Goal: Information Seeking & Learning: Check status

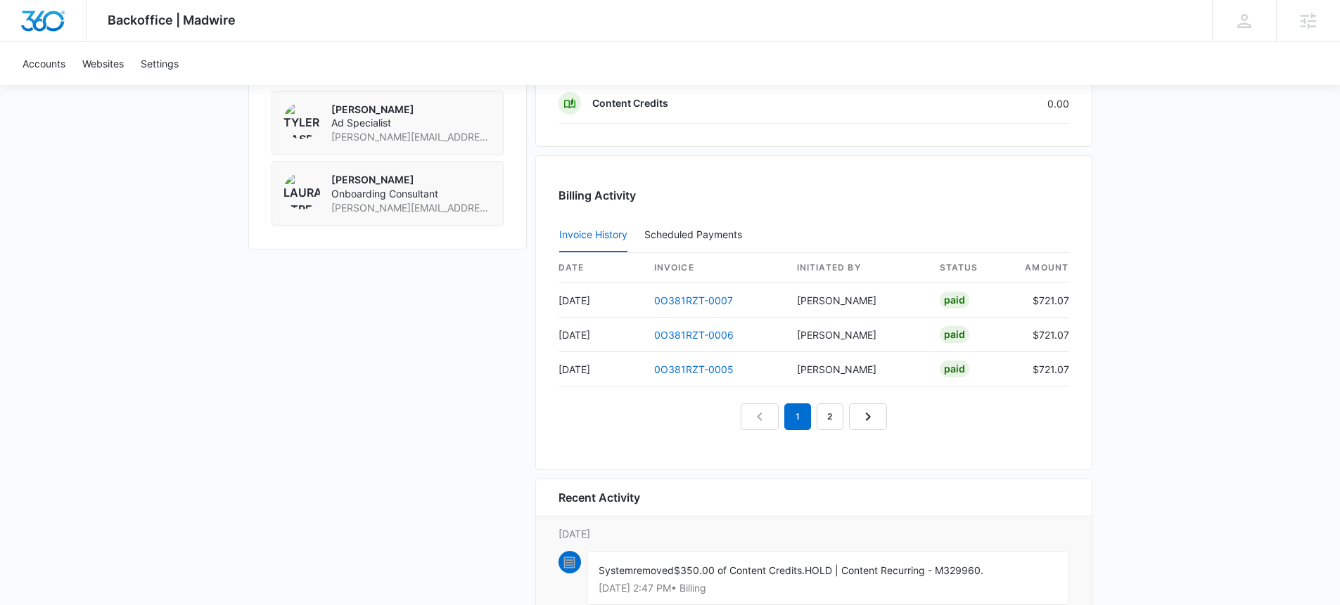
scroll to position [1247, 0]
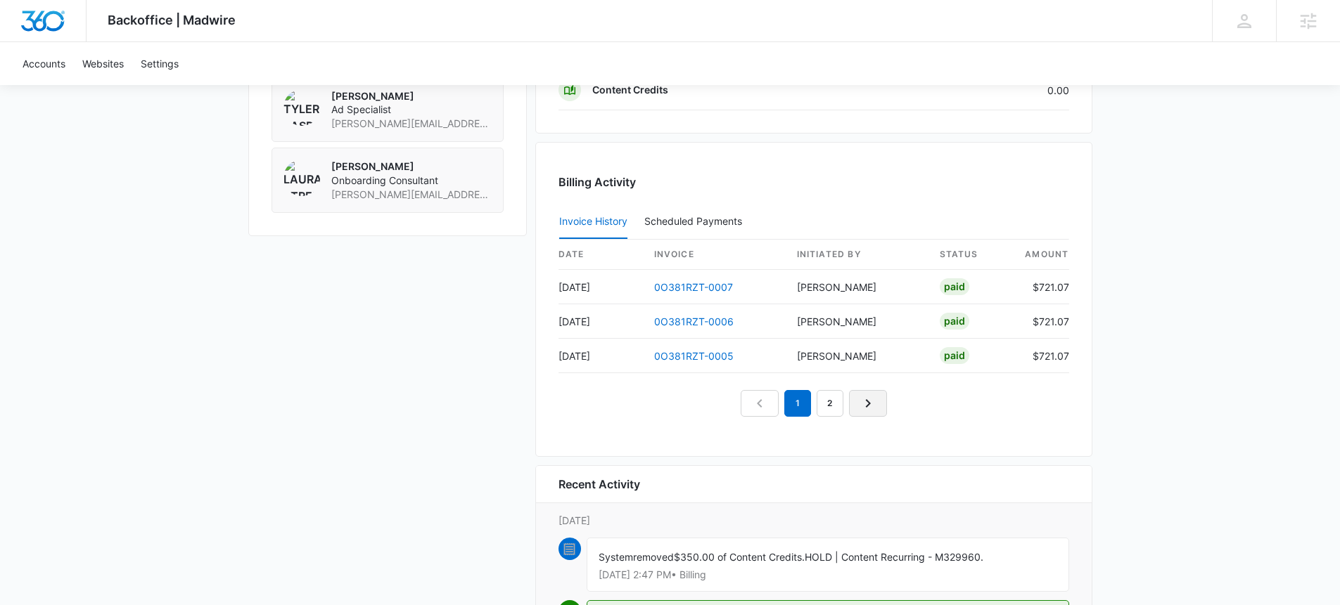
click at [871, 402] on icon "Next Page" at bounding box center [867, 403] width 17 height 17
click at [698, 286] on link "0O381RZT-0004" at bounding box center [693, 287] width 79 height 12
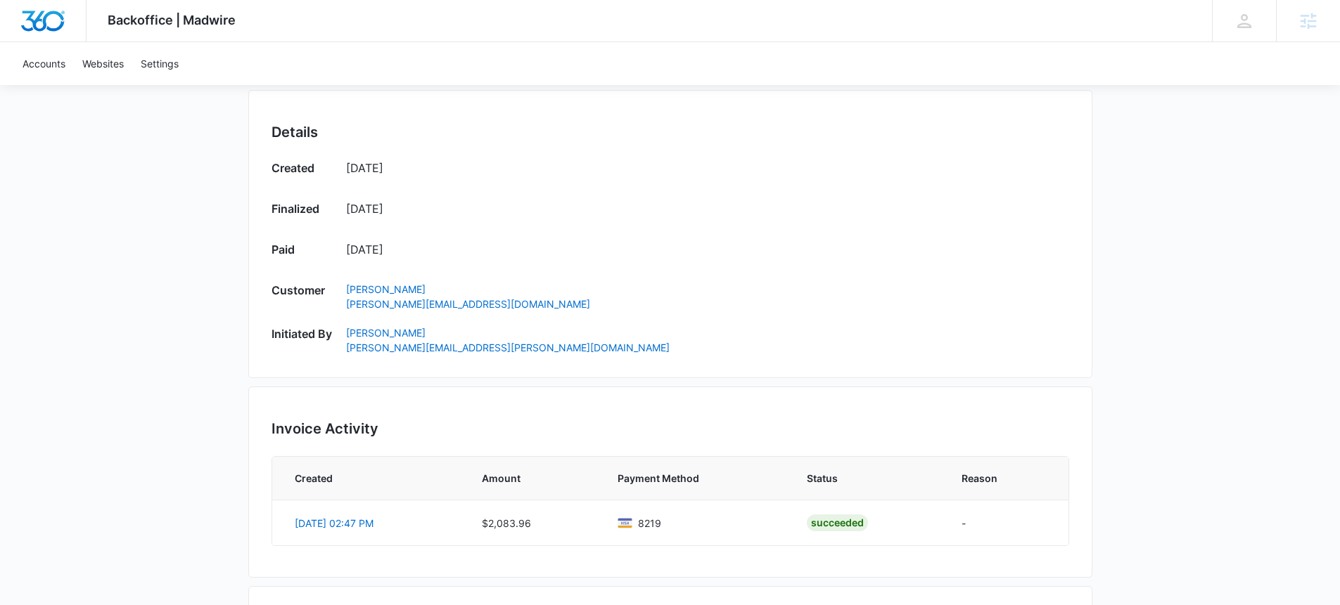
scroll to position [863, 0]
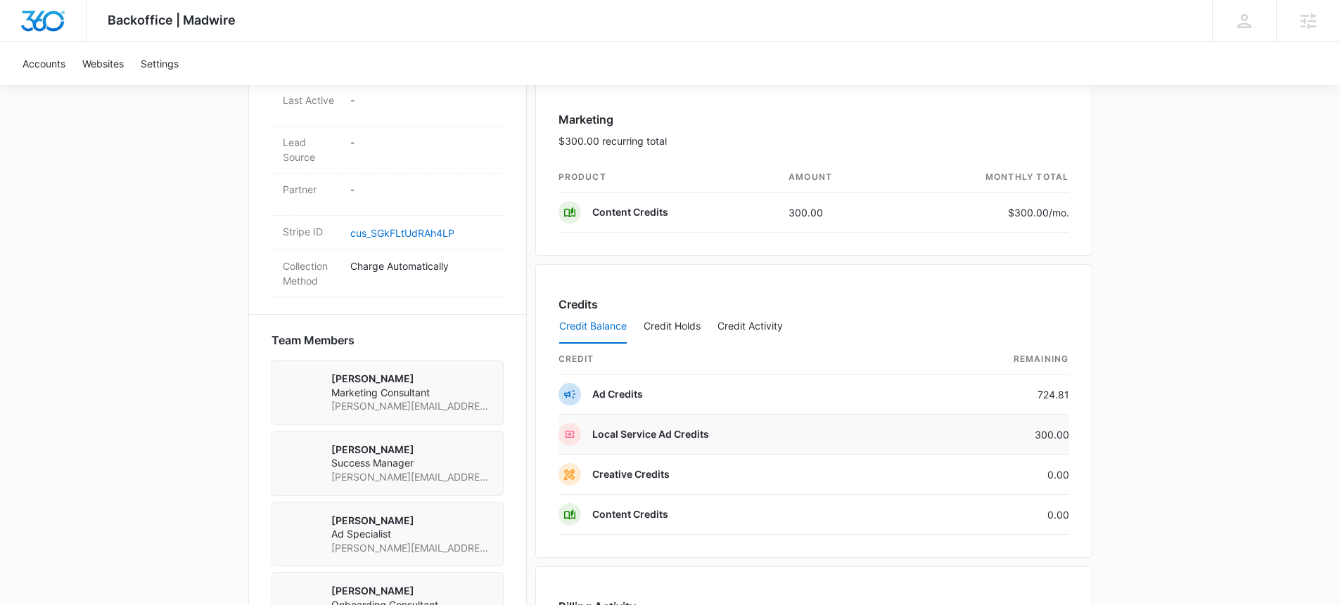
scroll to position [1389, 0]
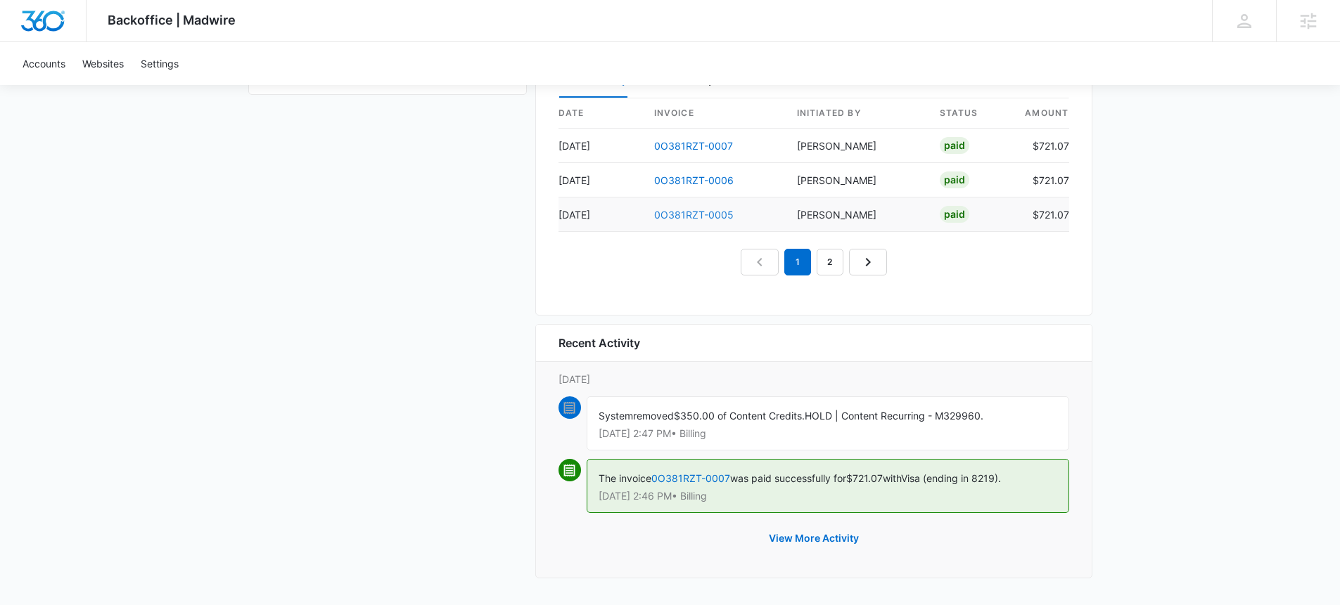
click at [690, 212] on link "0O381RZT-0005" at bounding box center [693, 215] width 79 height 12
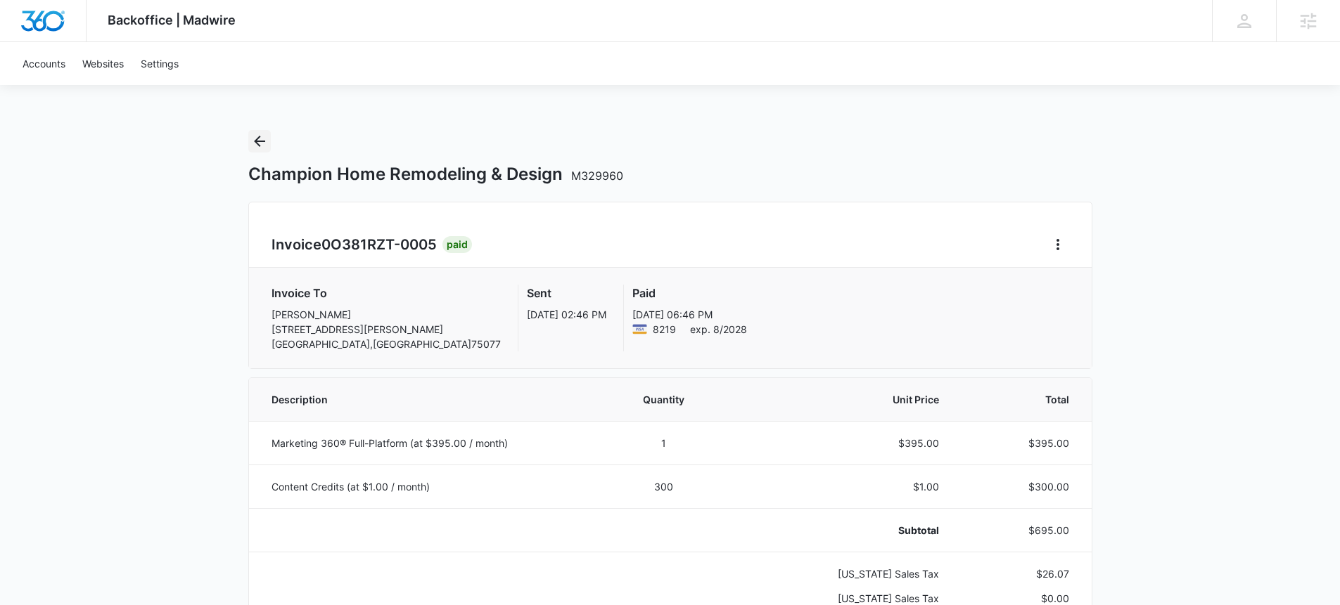
click at [262, 142] on icon "Back" at bounding box center [259, 141] width 17 height 17
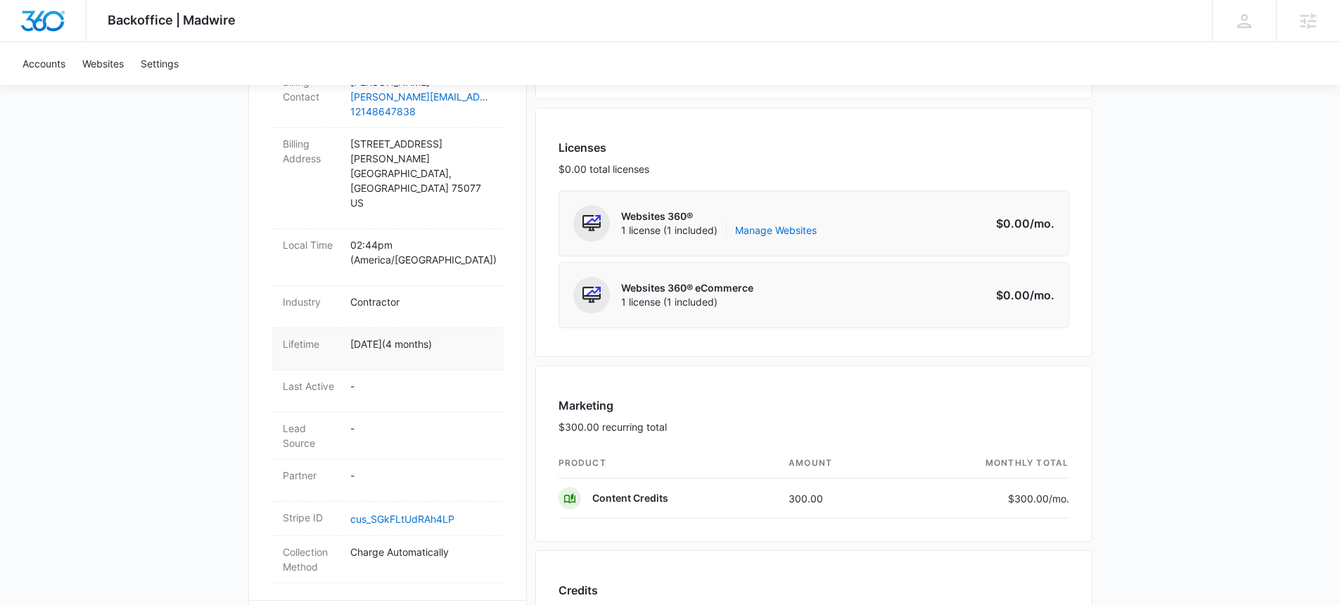
scroll to position [710, 0]
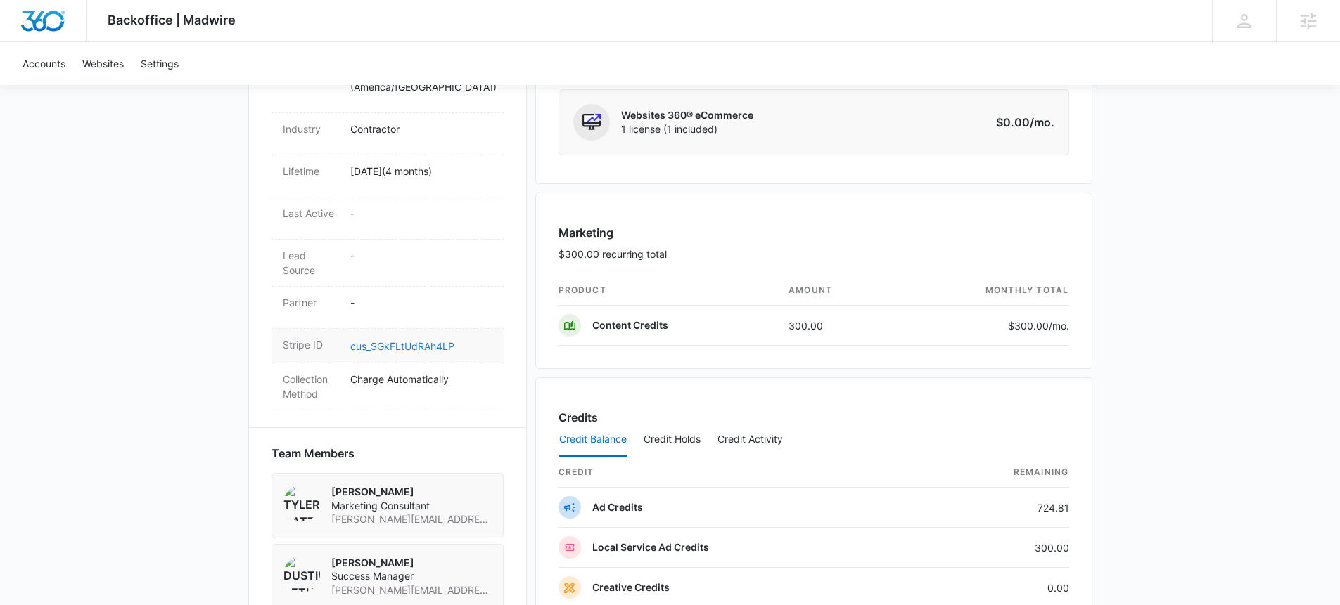
click at [410, 340] on link "cus_SGkFLtUdRAh4LP" at bounding box center [402, 346] width 104 height 12
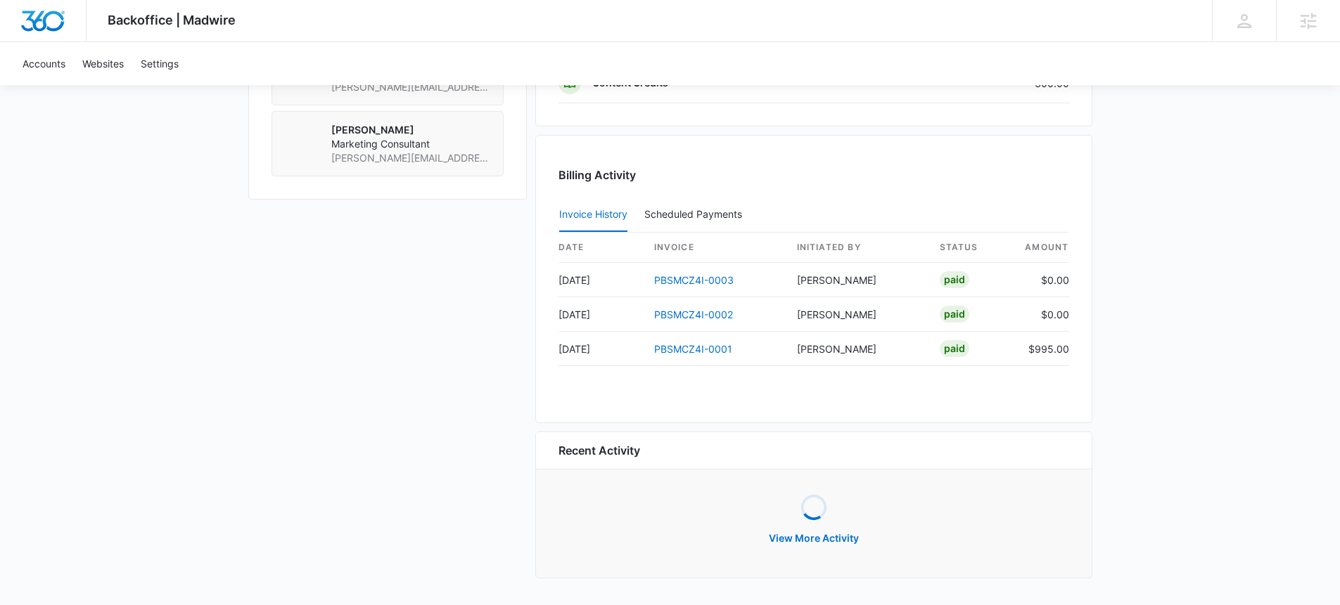
scroll to position [1252, 0]
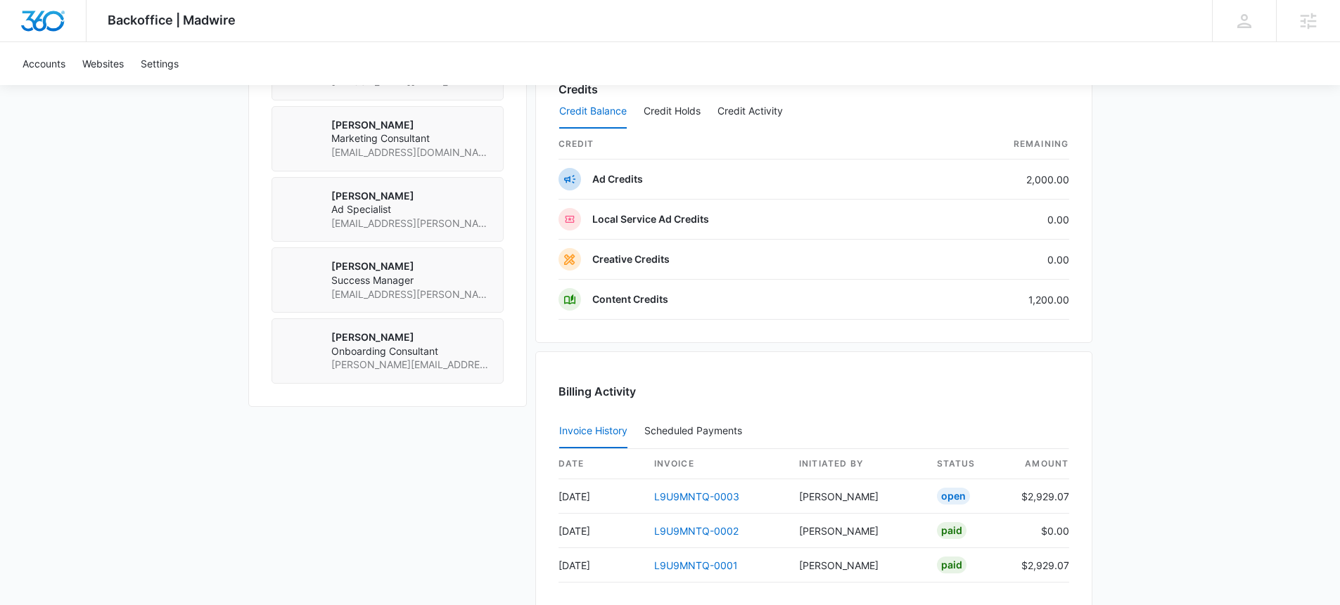
scroll to position [1369, 0]
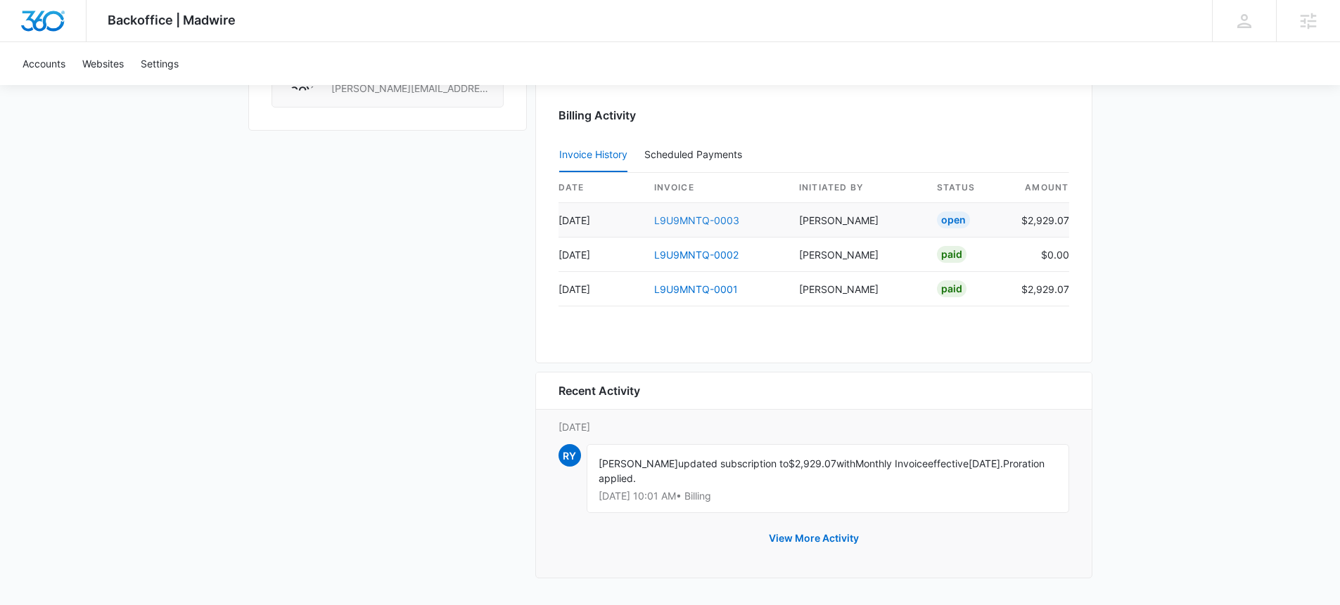
click at [694, 222] on link "L9U9MNTQ-0003" at bounding box center [696, 220] width 85 height 12
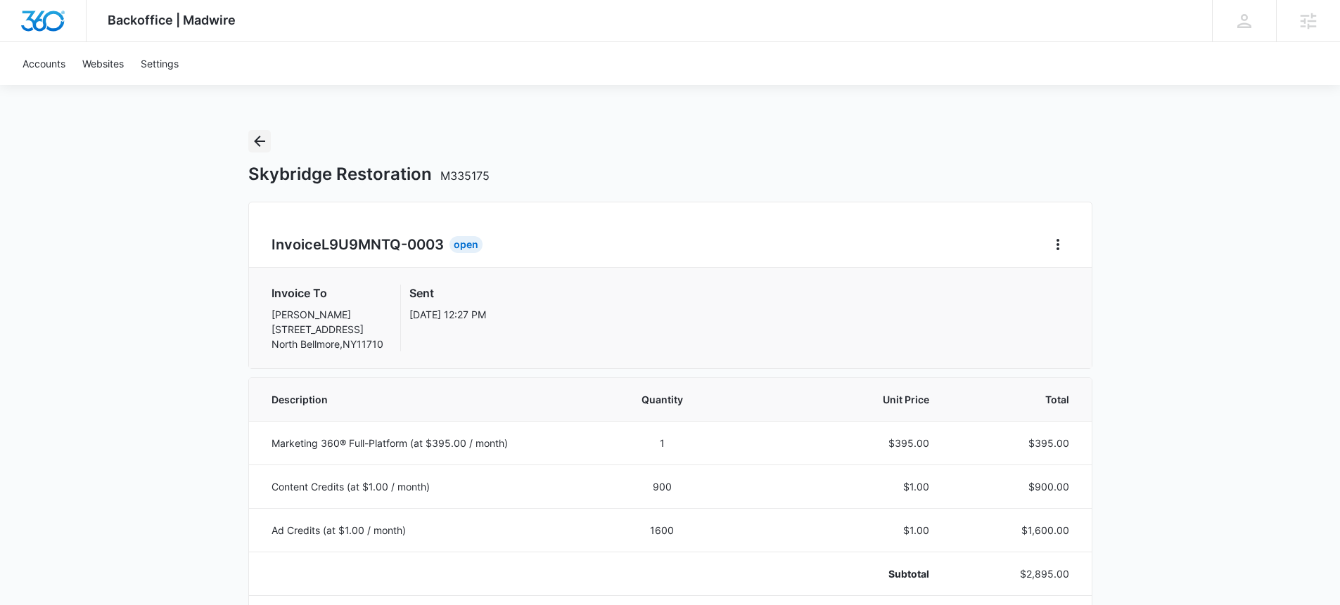
click at [248, 134] on button "Back" at bounding box center [259, 141] width 23 height 23
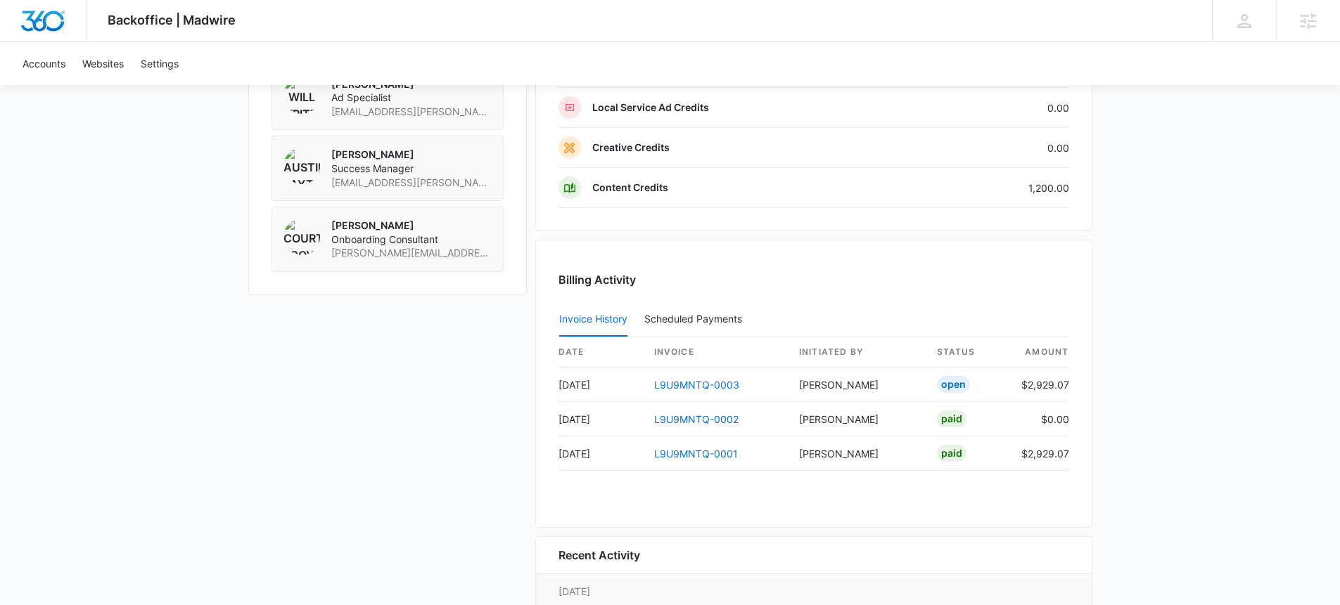
scroll to position [1206, 0]
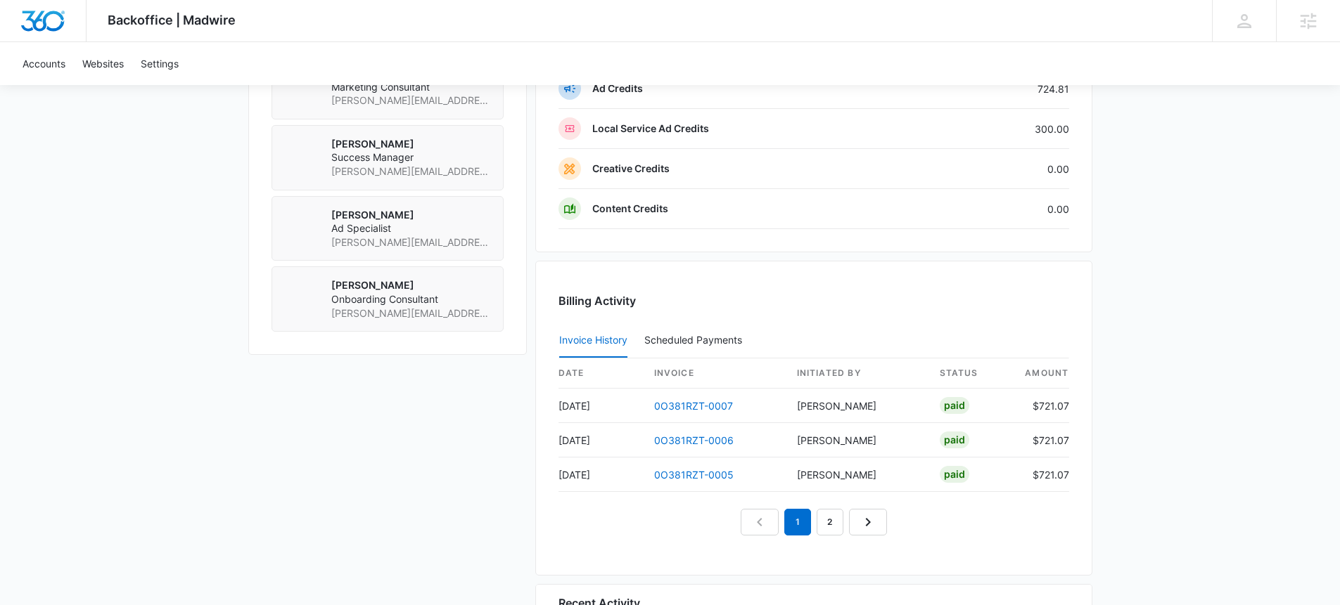
scroll to position [1131, 0]
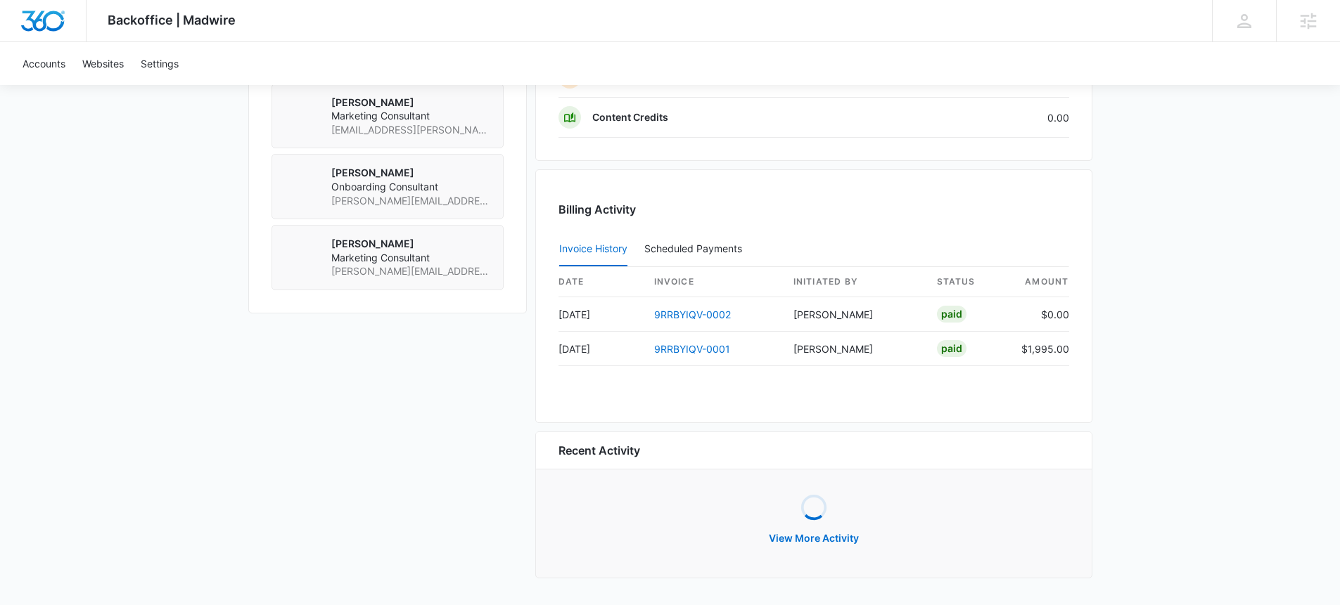
scroll to position [1183, 0]
click at [779, 539] on button "View More Activity" at bounding box center [814, 539] width 118 height 34
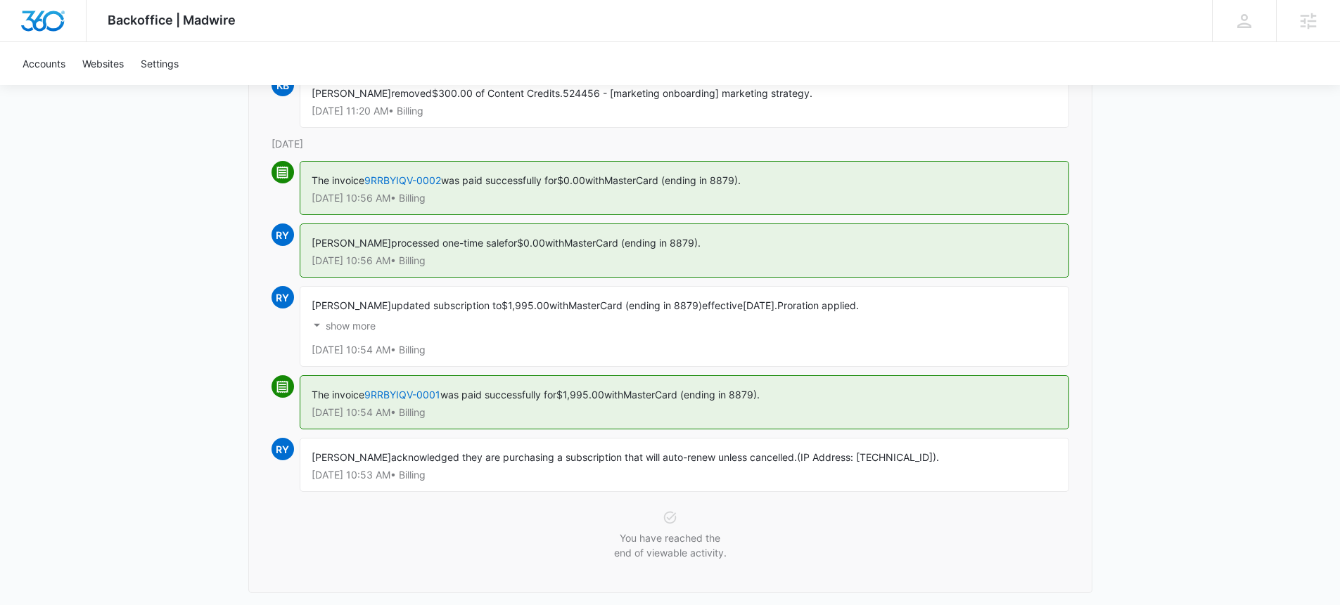
scroll to position [680, 0]
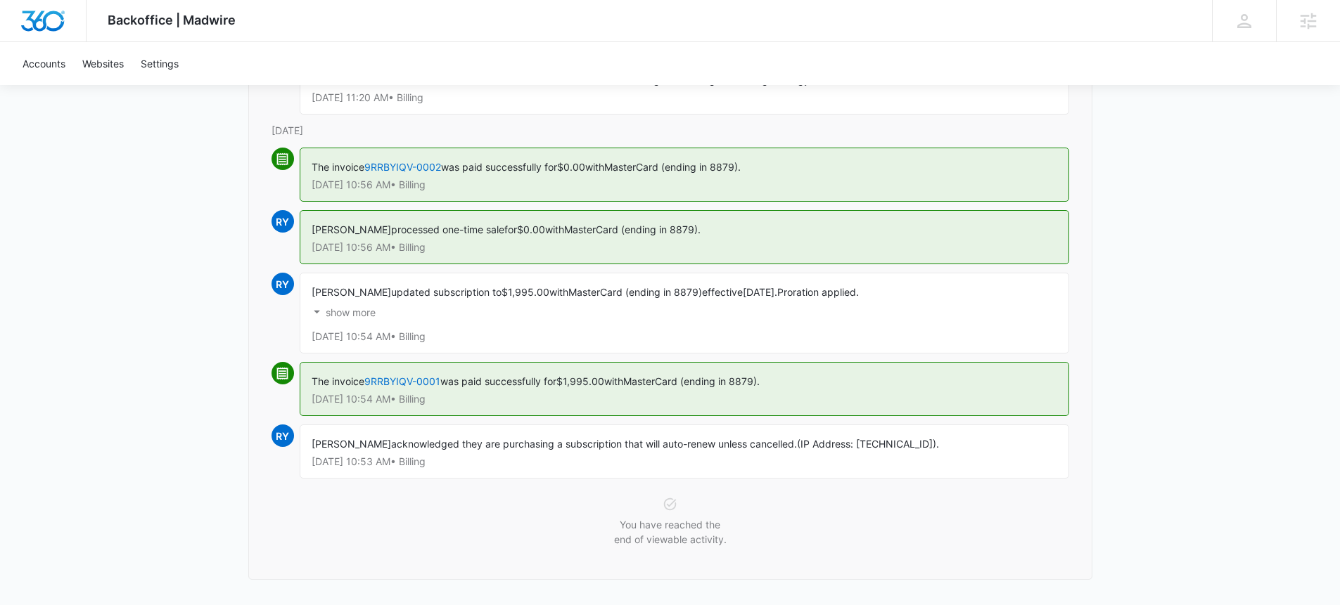
click at [483, 454] on div "[PERSON_NAME] acknowledged they are purchasing a subscription that will auto-re…" at bounding box center [684, 452] width 769 height 54
